Goal: Find contact information: Find contact information

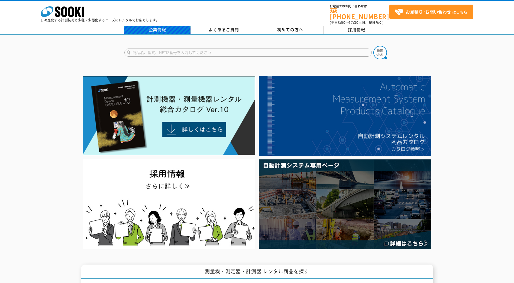
click at [157, 27] on link "企業情報" at bounding box center [157, 30] width 66 height 8
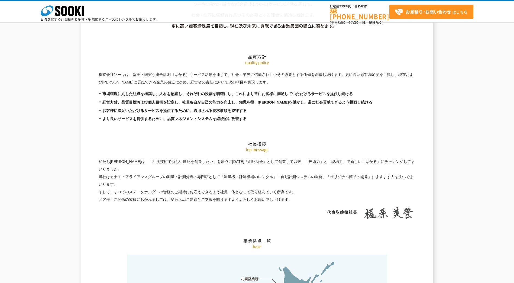
scroll to position [1085, 0]
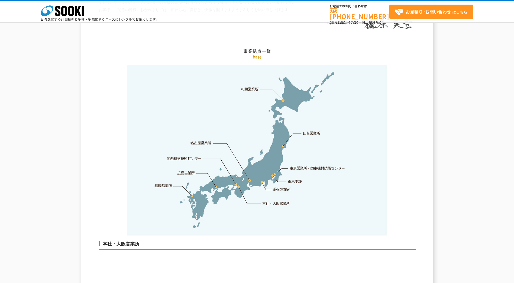
click at [295, 165] on link "東京営業所・関東機材技術センター" at bounding box center [318, 167] width 56 height 5
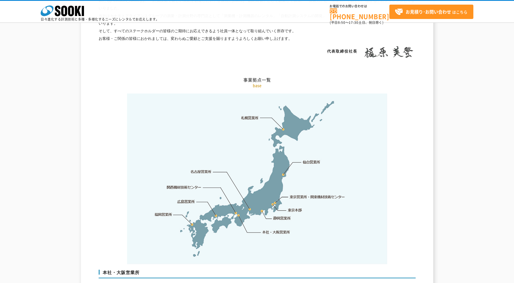
scroll to position [1058, 0]
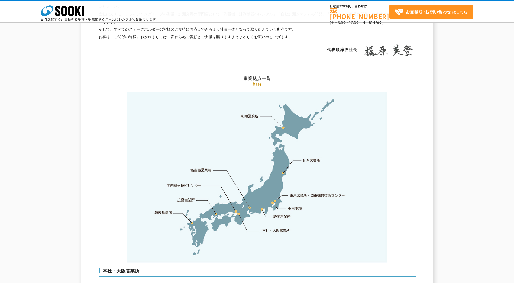
click at [295, 206] on link "東京本部" at bounding box center [295, 208] width 14 height 5
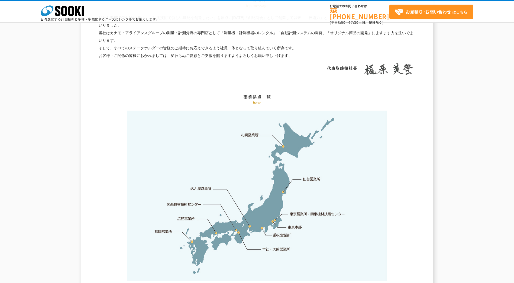
scroll to position [1031, 0]
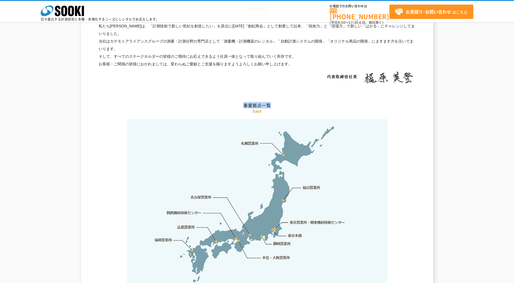
drag, startPoint x: 264, startPoint y: 94, endPoint x: 215, endPoint y: 66, distance: 56.2
click at [215, 66] on h2 "事業拠点一覧" at bounding box center [257, 78] width 317 height 60
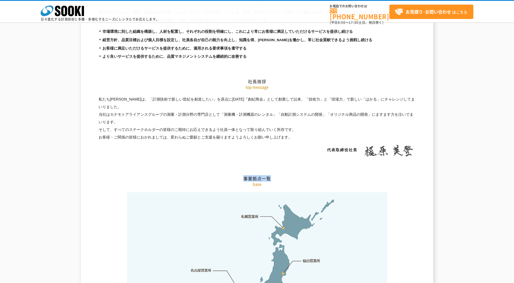
scroll to position [949, 0]
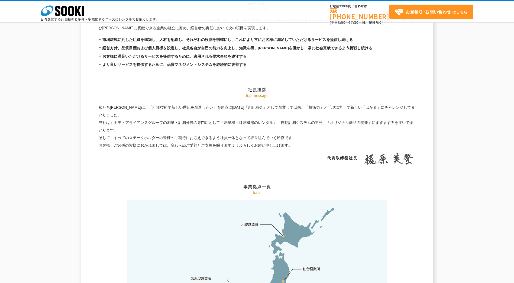
click at [267, 117] on p "私たちソーキは、「計測技術で新しい世紀を創造したい」を原点に[DATE]『創紀商会』として創業して以来、「技術力」と「現場力」で新しい「はかる」にチャレンジし…" at bounding box center [257, 127] width 317 height 46
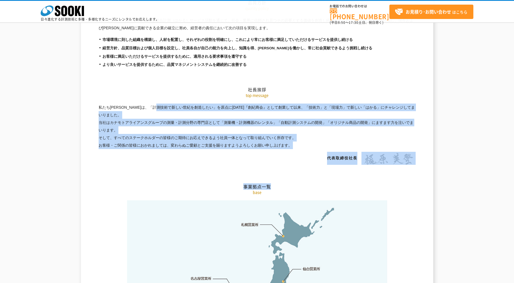
drag, startPoint x: 294, startPoint y: 135, endPoint x: 101, endPoint y: 98, distance: 196.5
drag, startPoint x: 101, startPoint y: 98, endPoint x: 145, endPoint y: 109, distance: 45.3
click at [145, 109] on p "私たちソーキは、「計測技術で新しい世紀を創造したい」を原点に[DATE]『創紀商会』として創業して以来、「技術力」と「現場力」で新しい「はかる」にチャレンジし…" at bounding box center [257, 127] width 317 height 46
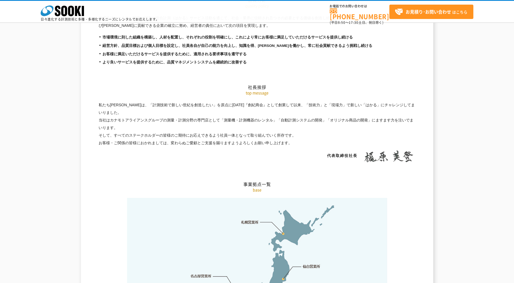
scroll to position [868, 0]
